Goal: Check status: Check status

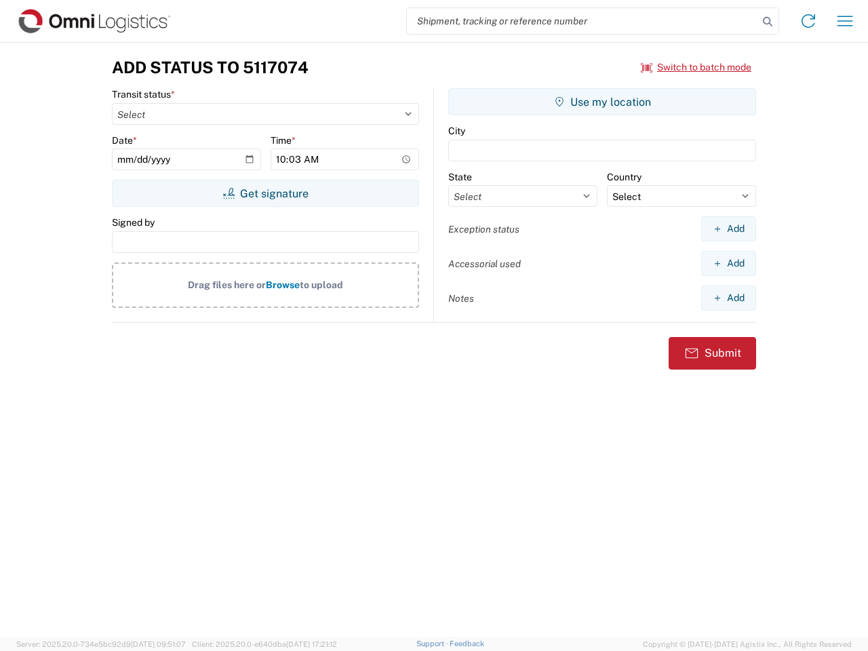
click at [582, 21] on input "search" at bounding box center [582, 21] width 351 height 26
click at [768, 22] on icon at bounding box center [767, 21] width 19 height 19
click at [808, 21] on icon at bounding box center [808, 21] width 22 height 22
click at [845, 21] on icon "button" at bounding box center [845, 21] width 16 height 10
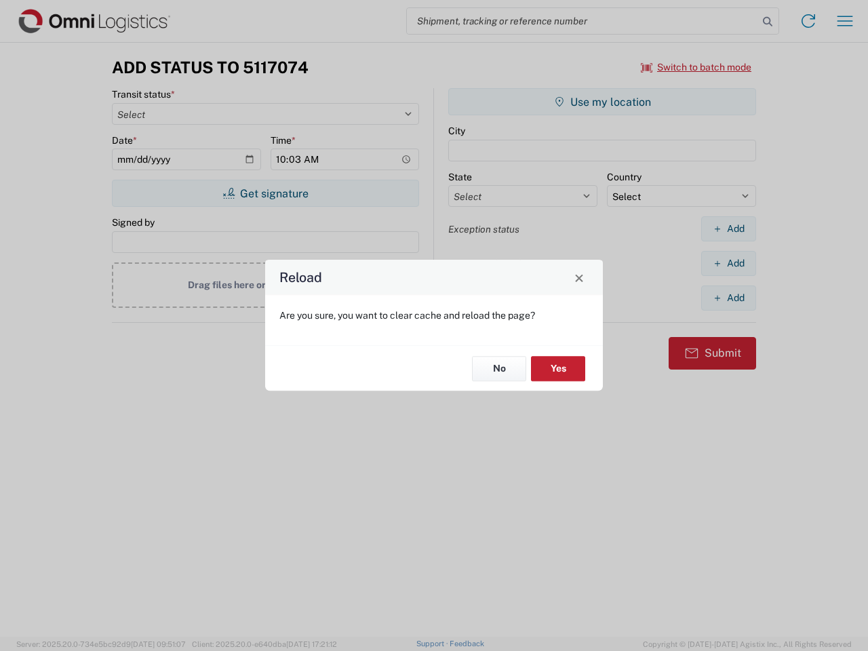
click at [265, 193] on div "Reload Are you sure, you want to clear cache and reload the page? No Yes" at bounding box center [434, 325] width 868 height 651
click at [602, 102] on div "Reload Are you sure, you want to clear cache and reload the page? No Yes" at bounding box center [434, 325] width 868 height 651
click at [728, 228] on div "Reload Are you sure, you want to clear cache and reload the page? No Yes" at bounding box center [434, 325] width 868 height 651
click at [728, 263] on div "Reload Are you sure, you want to clear cache and reload the page? No Yes" at bounding box center [434, 325] width 868 height 651
click at [728, 298] on div "Reload Are you sure, you want to clear cache and reload the page? No Yes" at bounding box center [434, 325] width 868 height 651
